Goal: Information Seeking & Learning: Learn about a topic

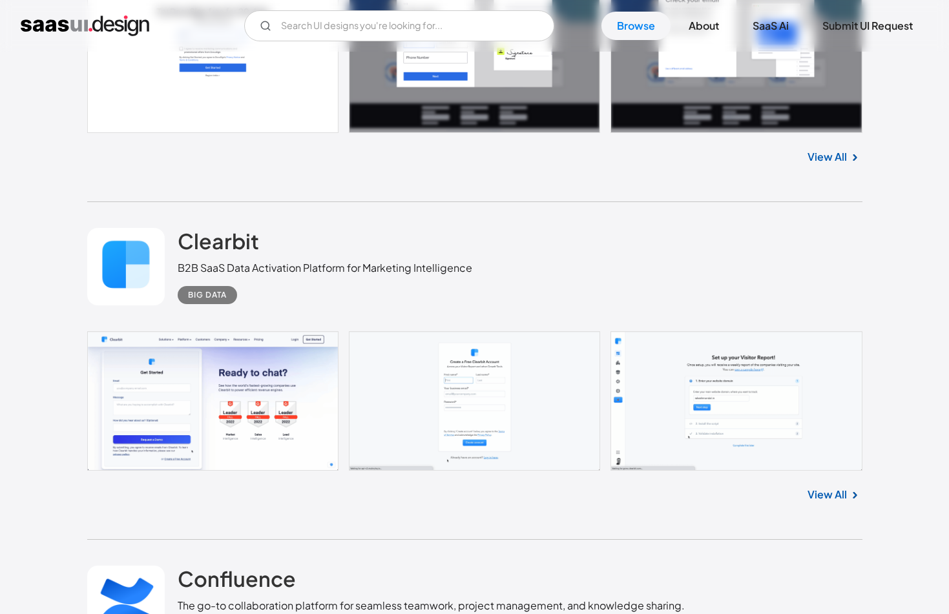
scroll to position [3467, 0]
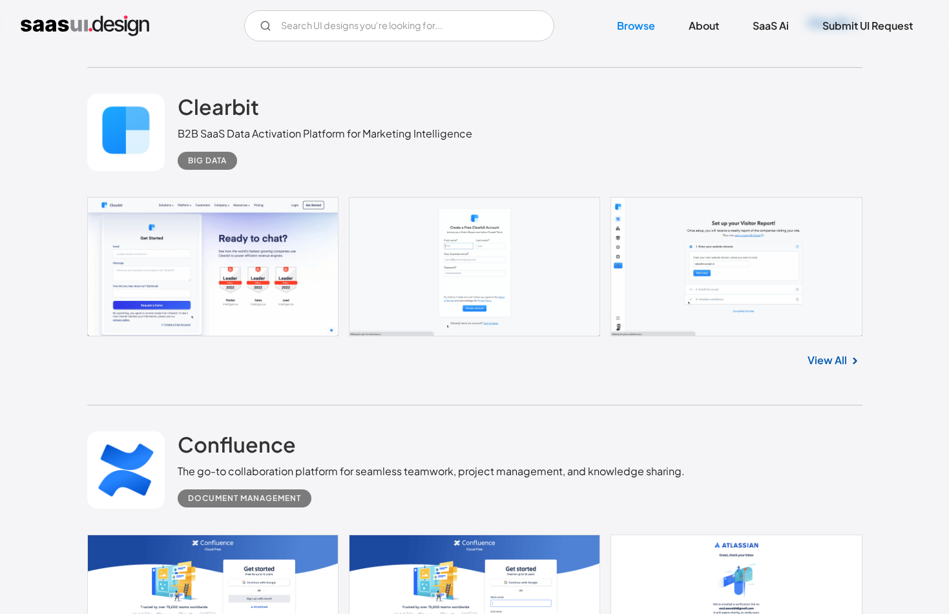
click at [851, 361] on img at bounding box center [855, 361] width 16 height 16
click at [826, 361] on link "View All" at bounding box center [827, 361] width 39 height 16
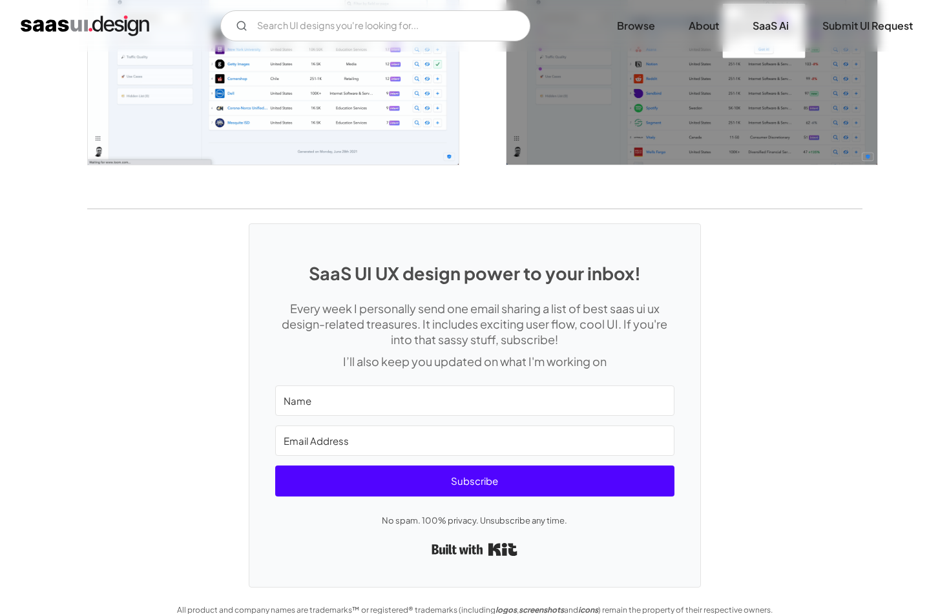
scroll to position [2413, 0]
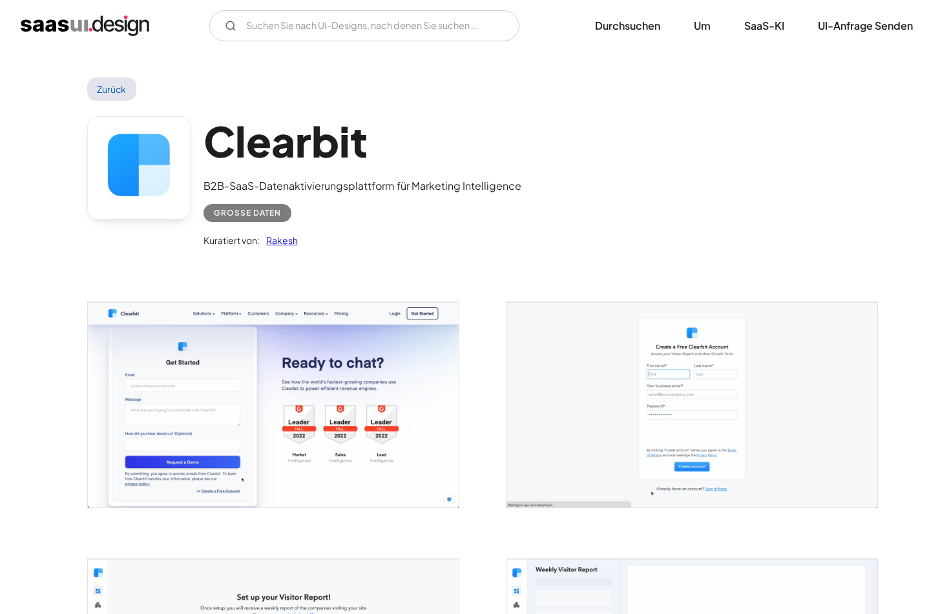
click at [591, 257] on div "Clearbit B2B-SaaS-Datenaktivierungsplattform für Marketing Intelligence Große D…" at bounding box center [474, 185] width 775 height 169
click at [284, 240] on font "Rakesh" at bounding box center [282, 241] width 32 height 12
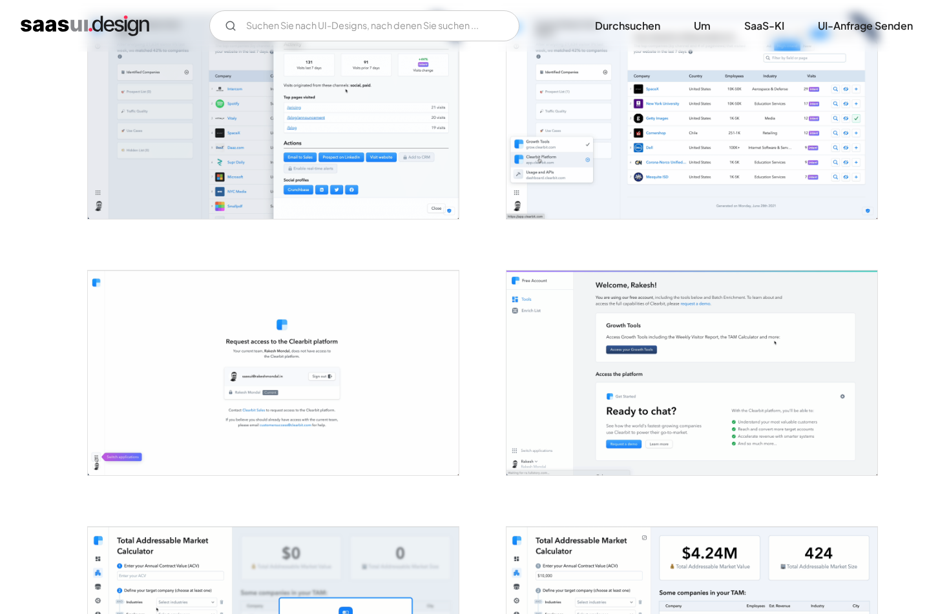
scroll to position [874, 0]
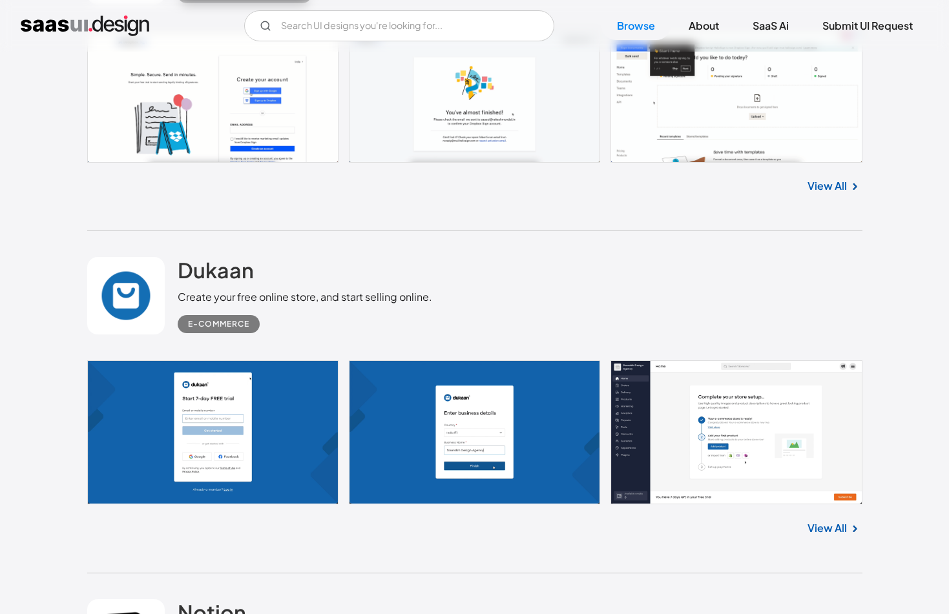
scroll to position [7063, 0]
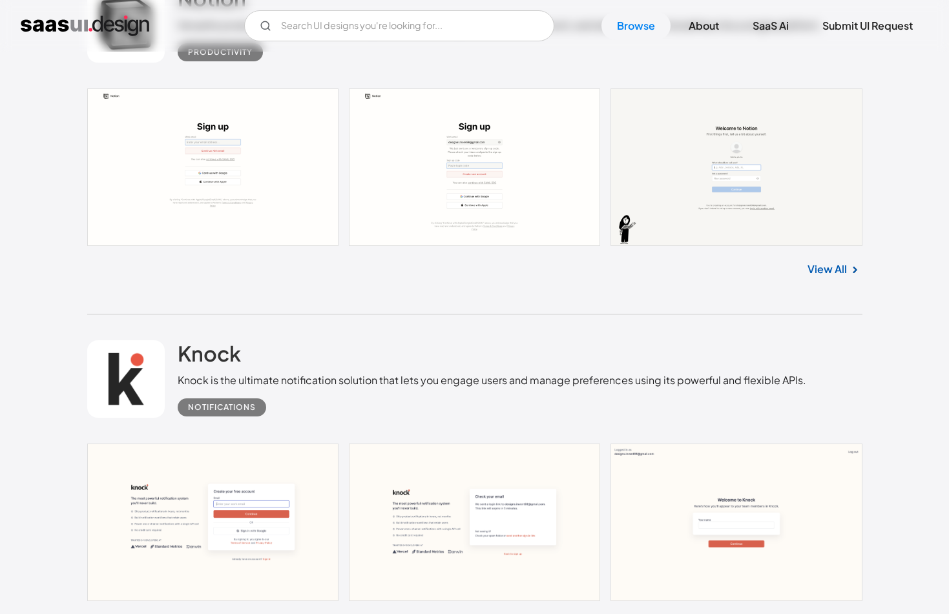
scroll to position [7793, 0]
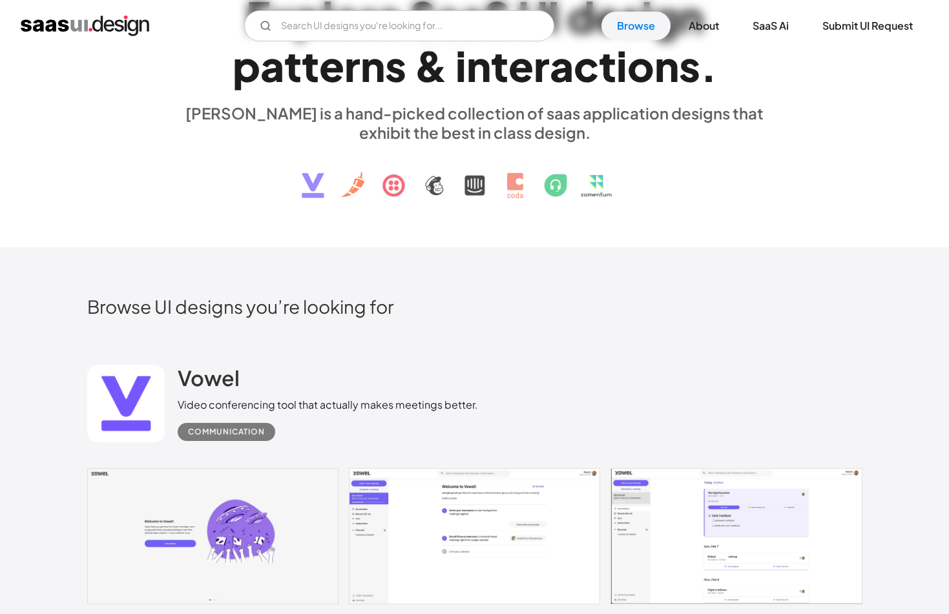
scroll to position [0, 0]
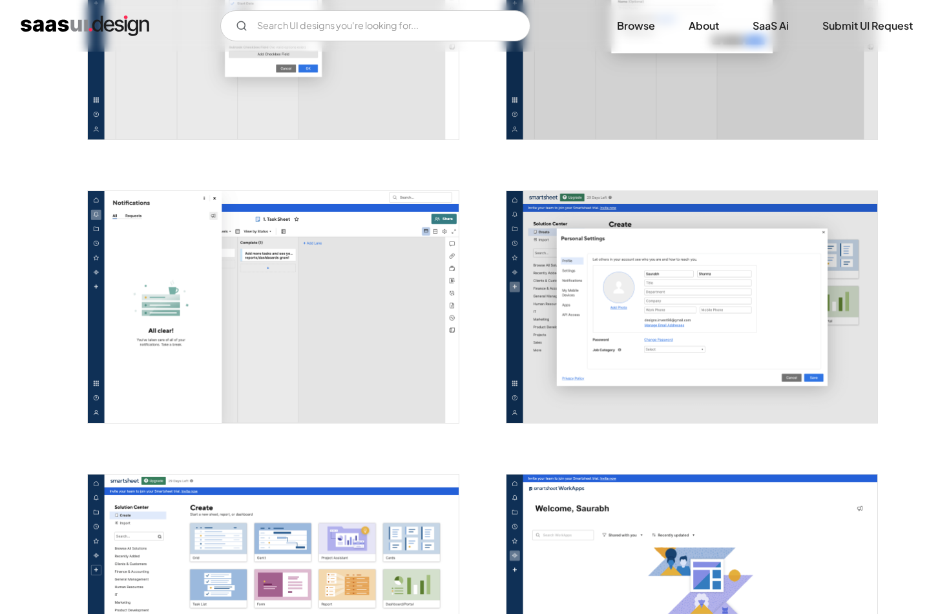
scroll to position [3361, 0]
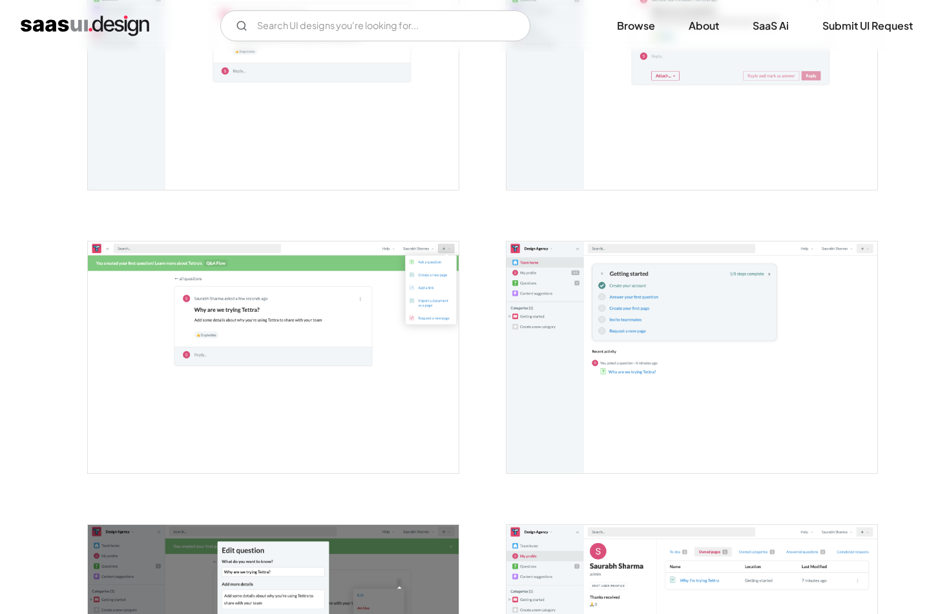
scroll to position [1847, 0]
